Goal: Task Accomplishment & Management: Use online tool/utility

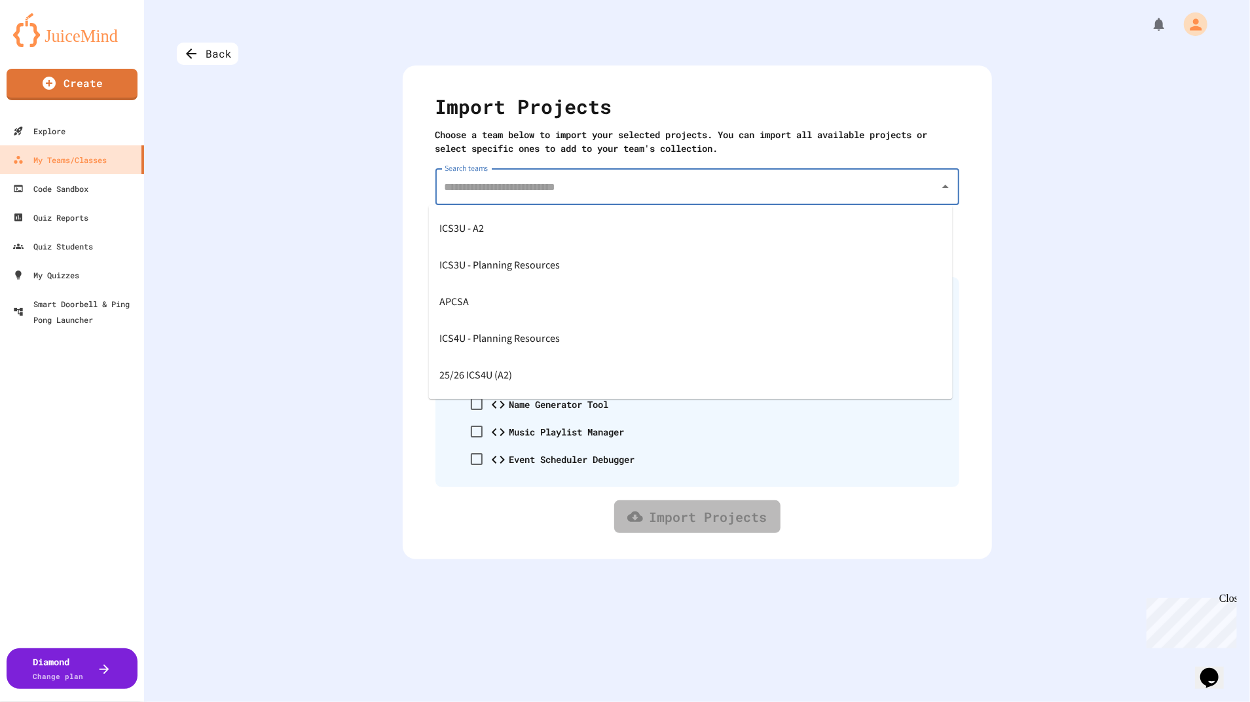
click at [638, 192] on input "Search teams" at bounding box center [687, 186] width 492 height 25
click at [560, 369] on div "25/26 ICS4U (A2)" at bounding box center [691, 375] width 524 height 37
type input "**********"
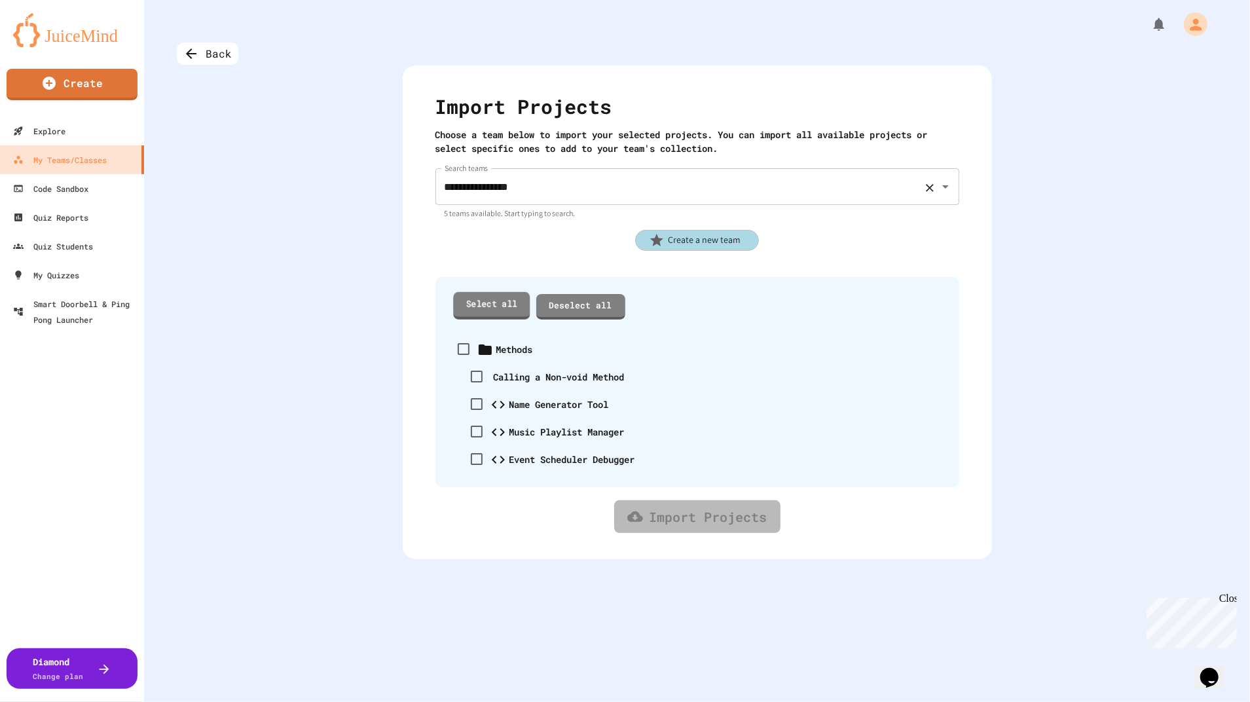
click at [470, 314] on link "Select all" at bounding box center [491, 305] width 77 height 27
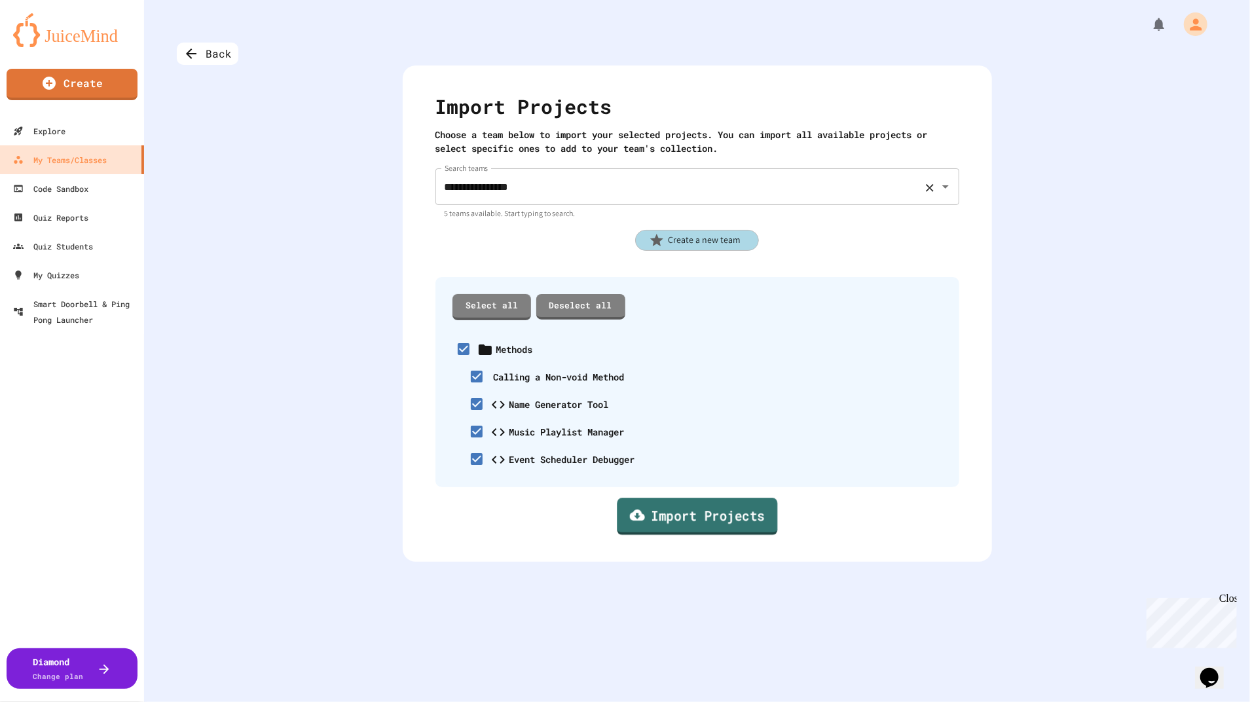
click at [691, 519] on link "Import Projects" at bounding box center [697, 516] width 160 height 37
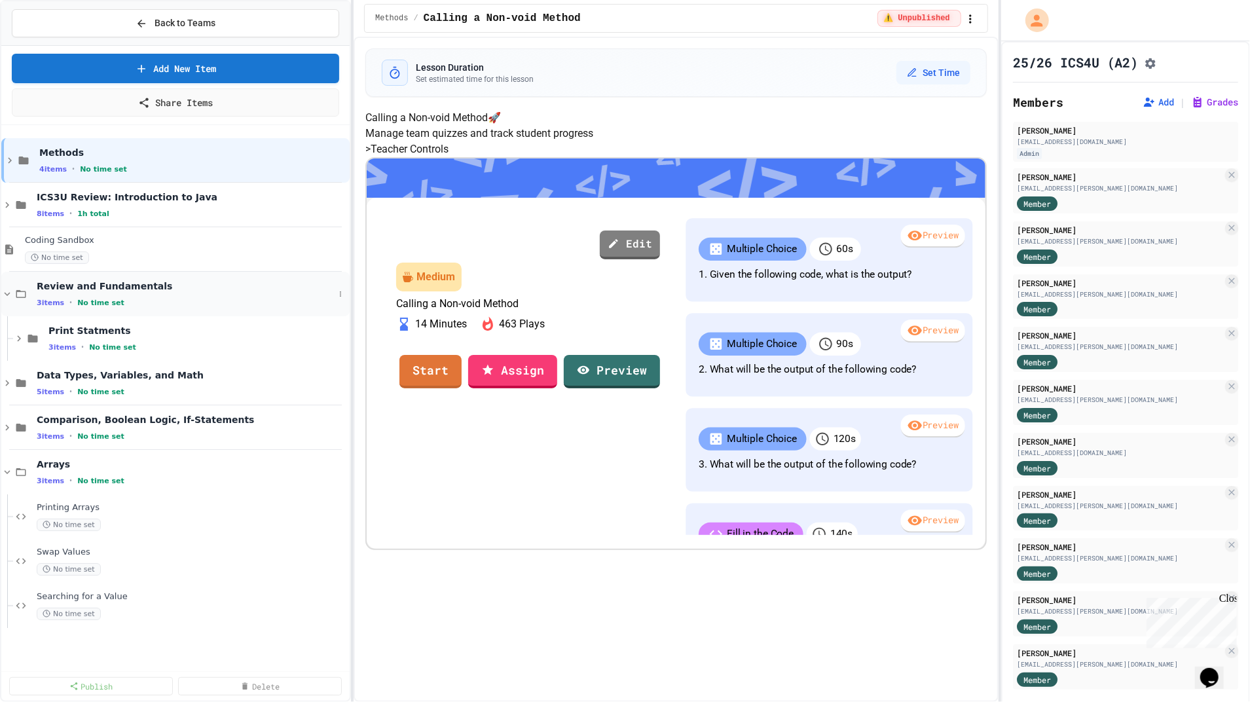
click at [8, 293] on icon at bounding box center [8, 294] width 6 height 4
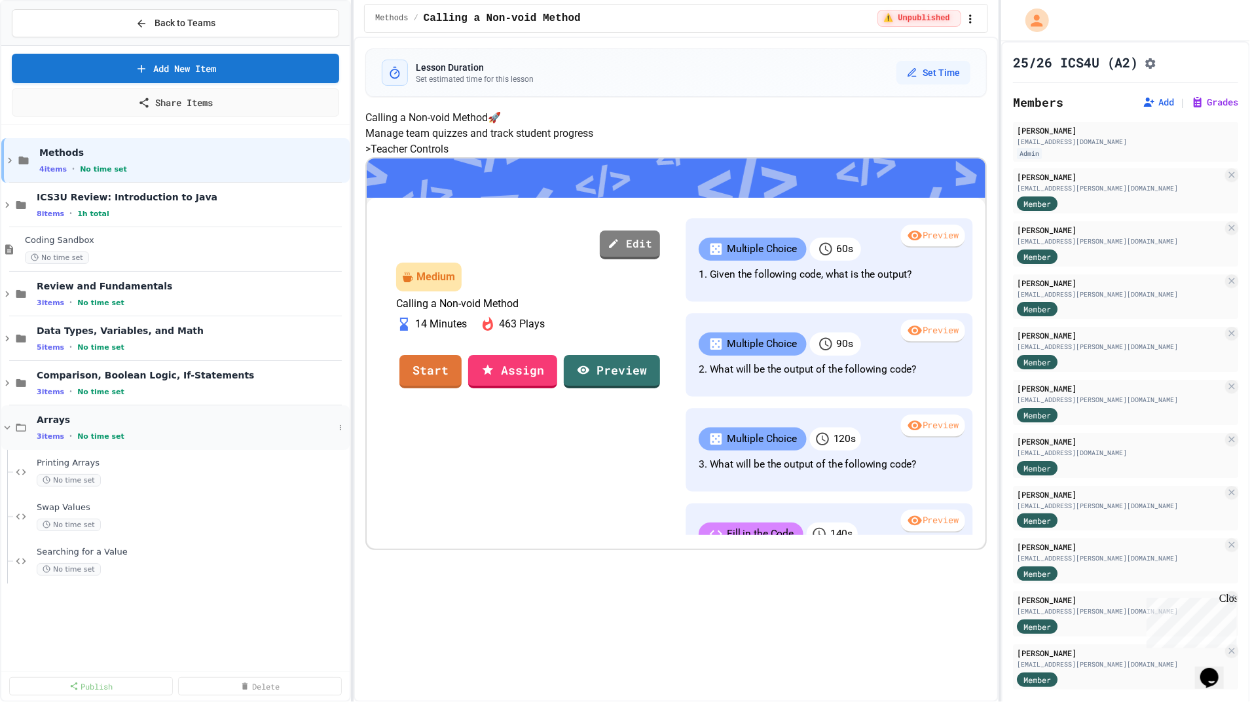
click at [9, 430] on icon at bounding box center [7, 428] width 12 height 12
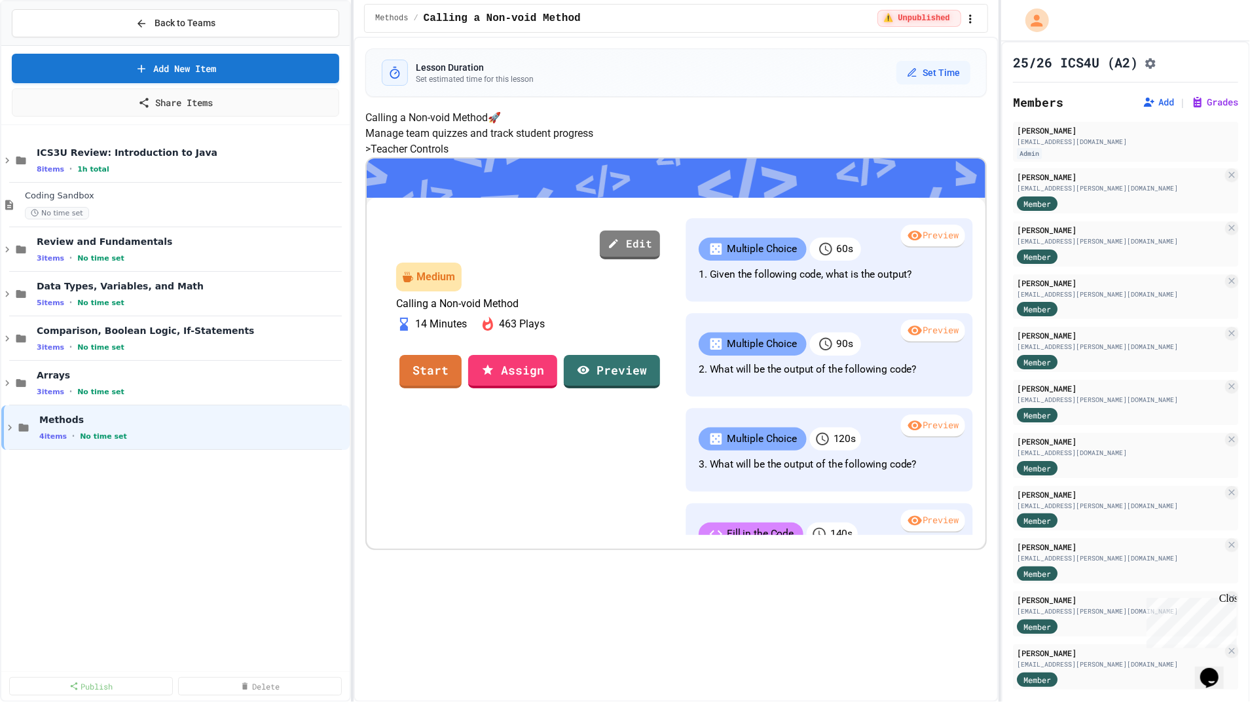
click at [144, 587] on div "ICS3U Review: Introduction to Java 8 items • 1h total Coding Sandbox No time se…" at bounding box center [175, 399] width 348 height 538
